Goal: Information Seeking & Learning: Find specific fact

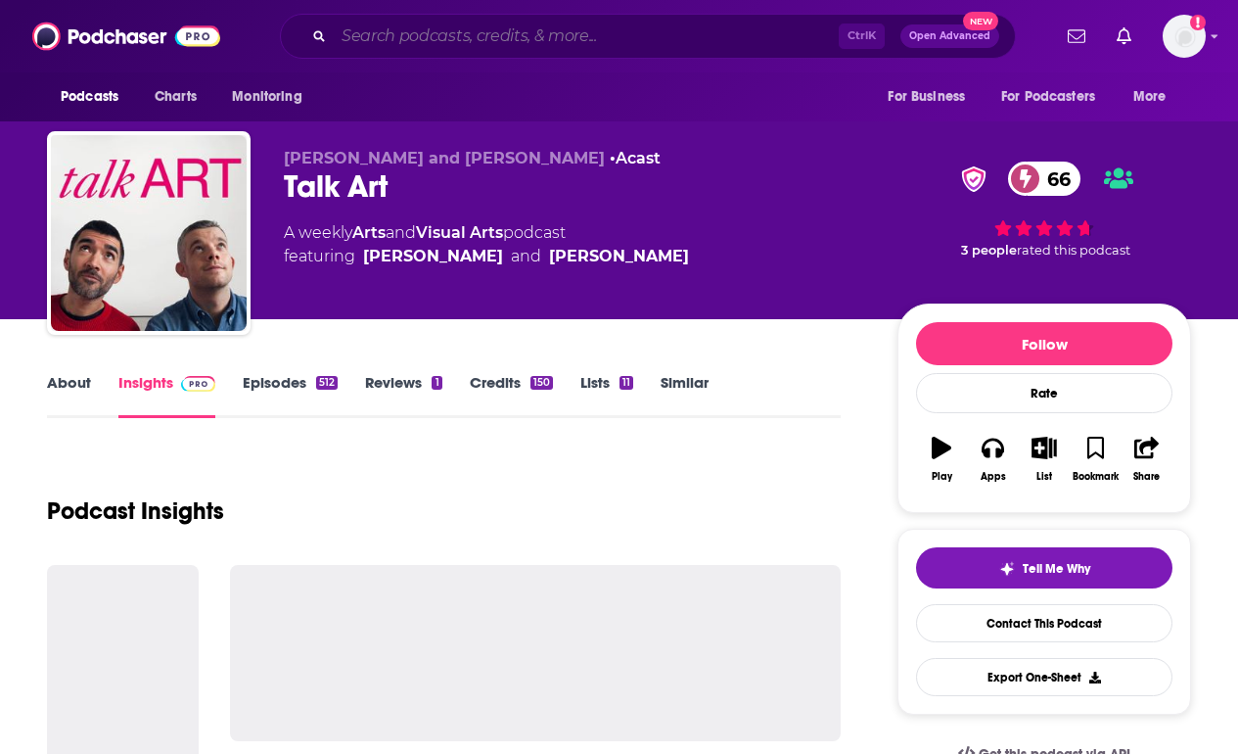
click at [460, 31] on input "Search podcasts, credits, & more..." at bounding box center [586, 36] width 505 height 31
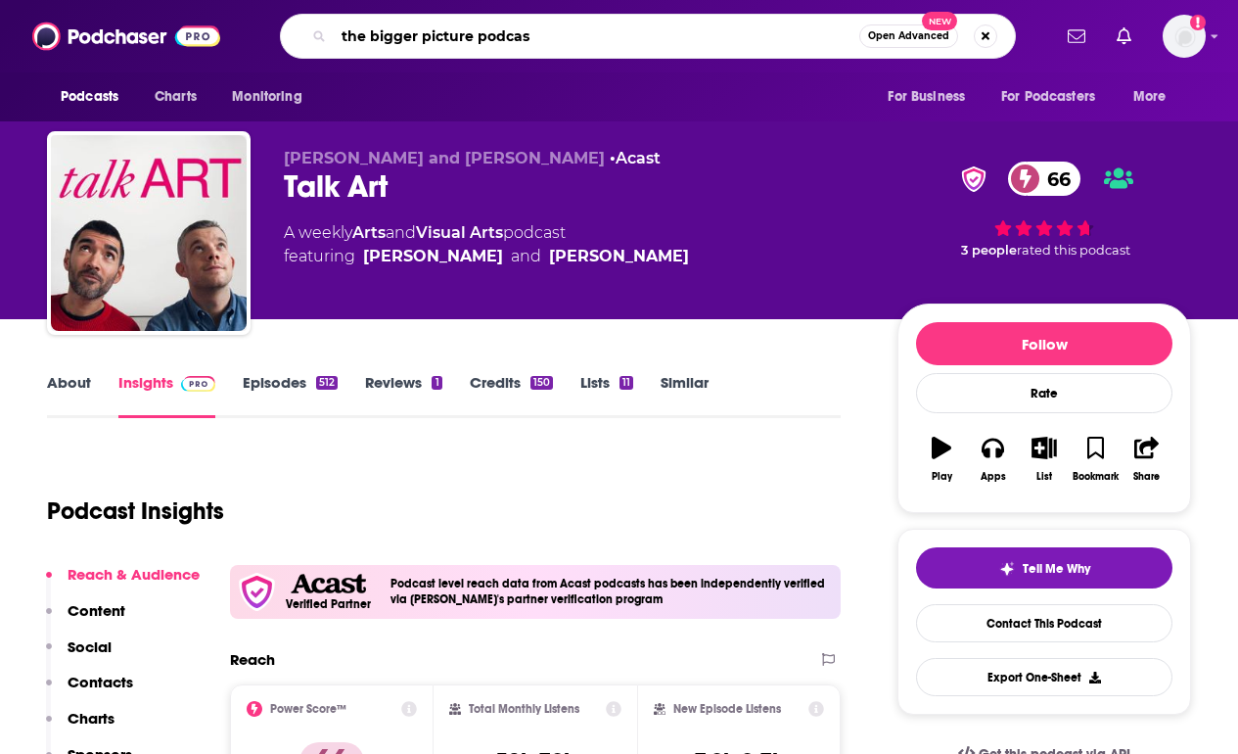
type input "the bigger picture podcast"
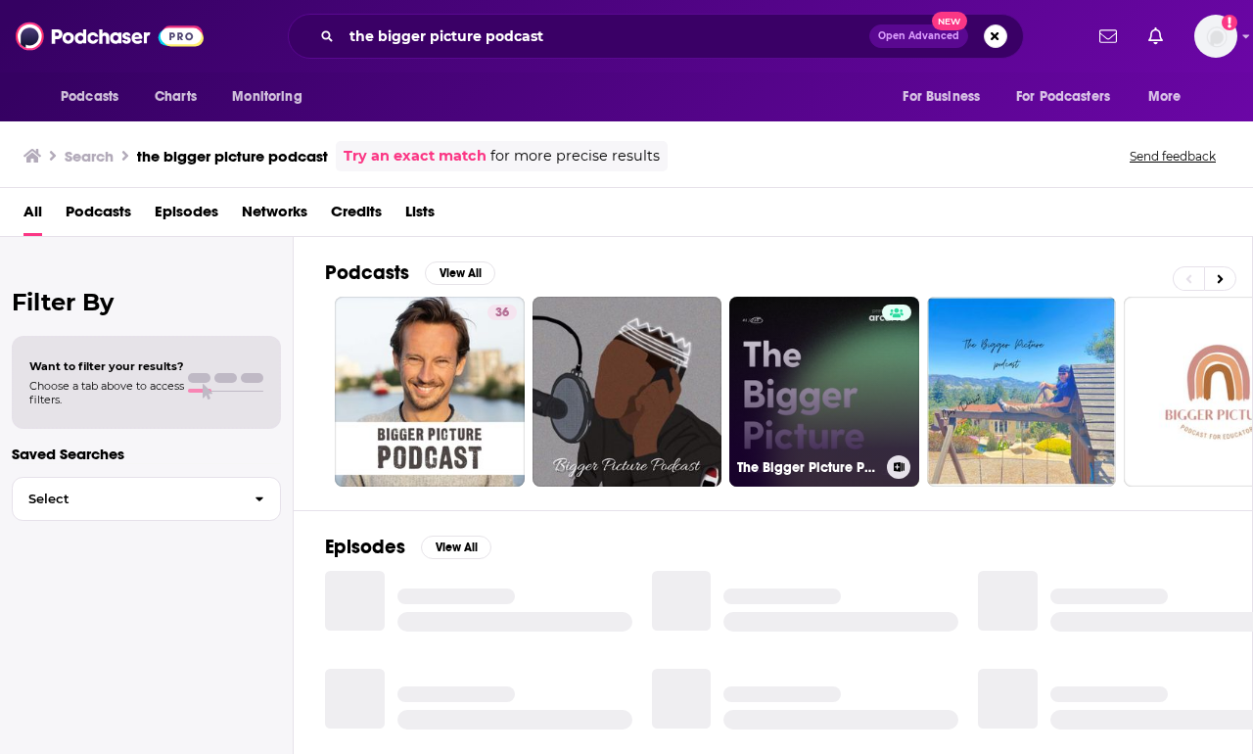
click at [836, 346] on link "The Bigger Picture Podcast" at bounding box center [824, 392] width 190 height 190
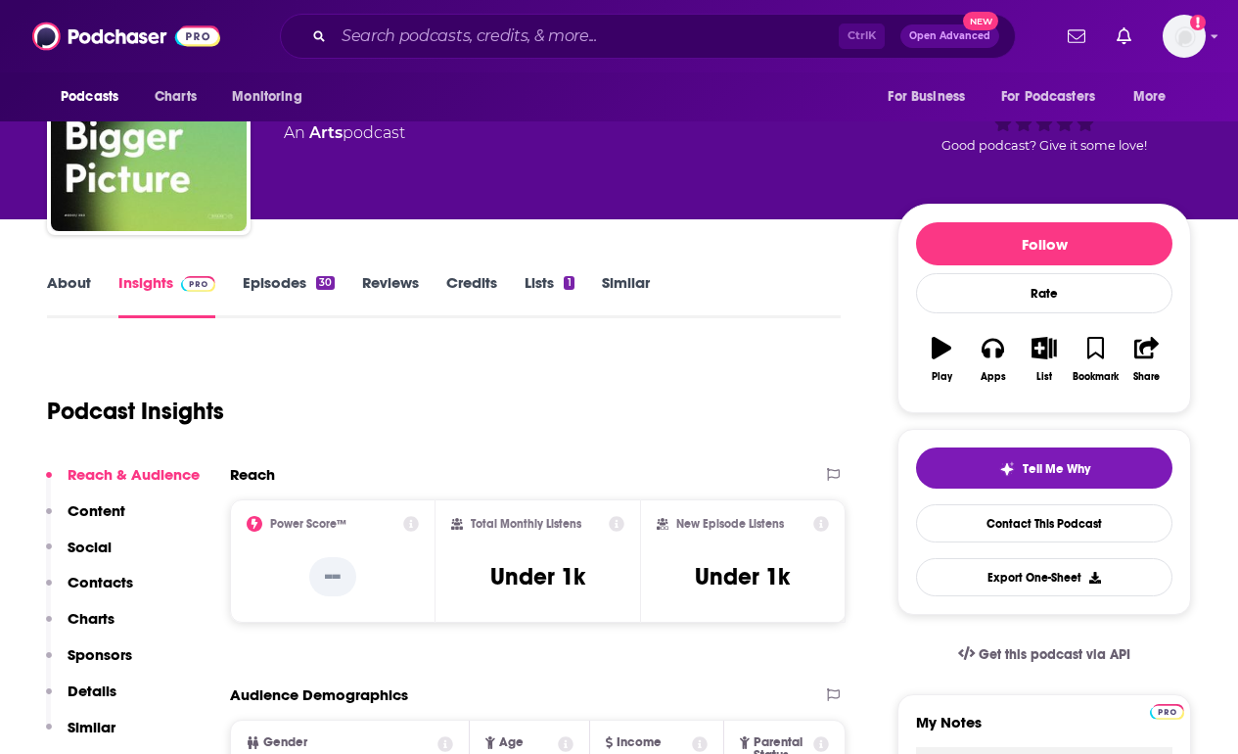
scroll to position [196, 0]
